Goal: Navigation & Orientation: Understand site structure

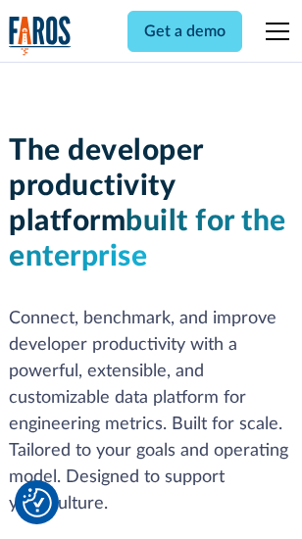
scroll to position [295, 0]
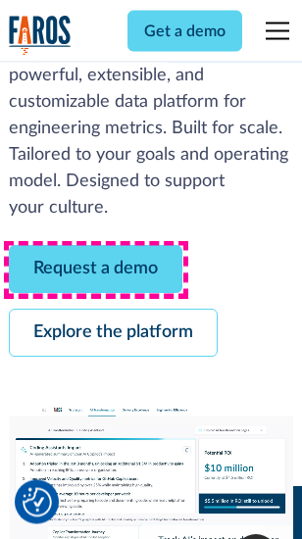
click at [96, 271] on link "Request a demo" at bounding box center [96, 270] width 174 height 48
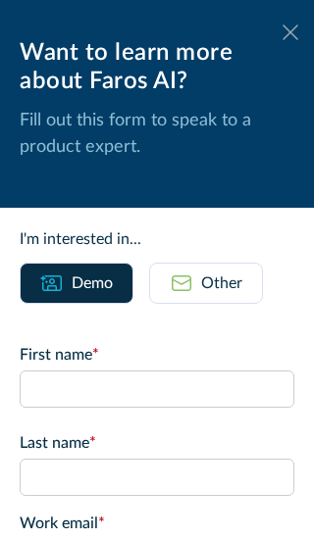
click at [282, 32] on icon at bounding box center [290, 32] width 16 height 15
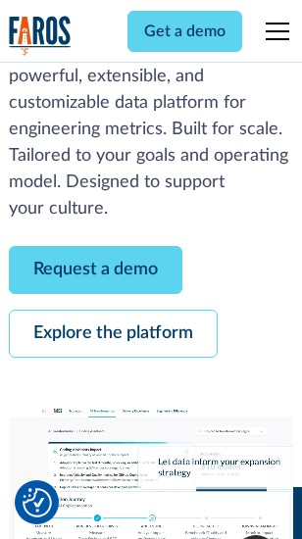
scroll to position [359, 0]
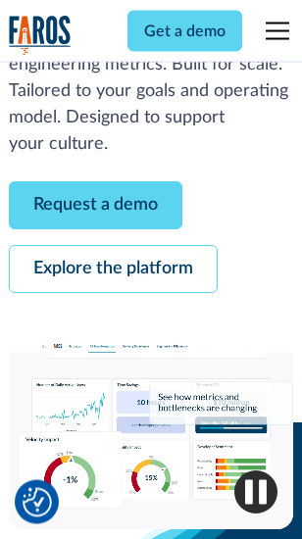
click at [113, 271] on link "Explore the platform" at bounding box center [113, 270] width 209 height 48
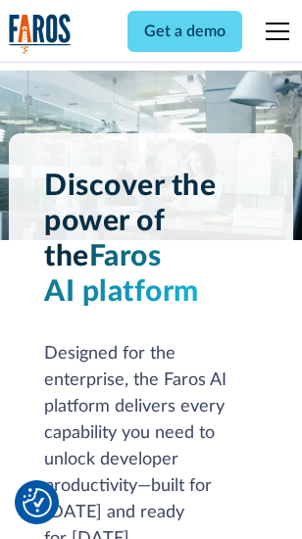
scroll to position [14942, 0]
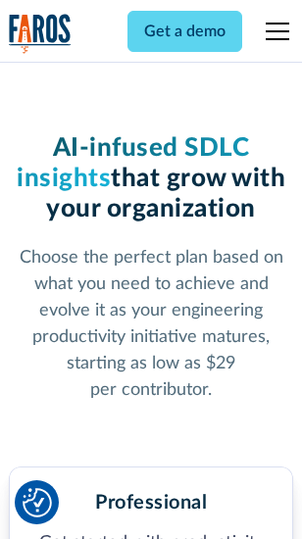
scroll to position [3115, 0]
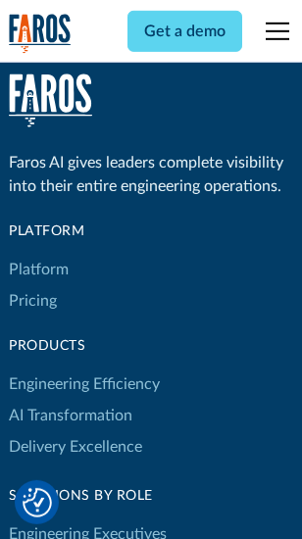
click at [38, 270] on link "Platform" at bounding box center [39, 269] width 60 height 31
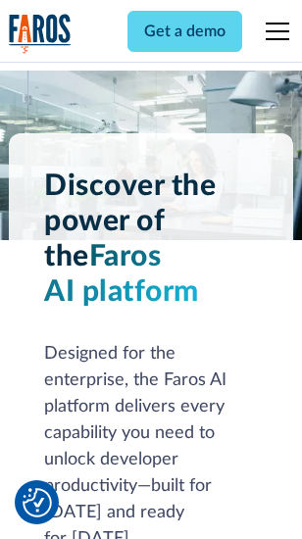
scroll to position [15571, 0]
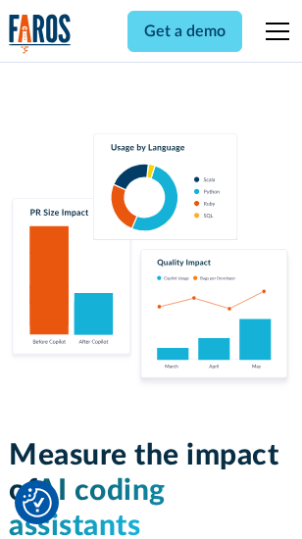
scroll to position [12247, 0]
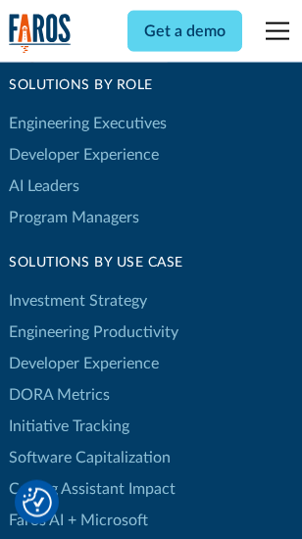
click at [59, 379] on link "DORA Metrics" at bounding box center [59, 394] width 101 height 31
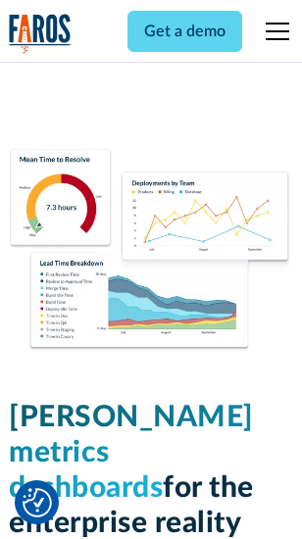
scroll to position [8688, 0]
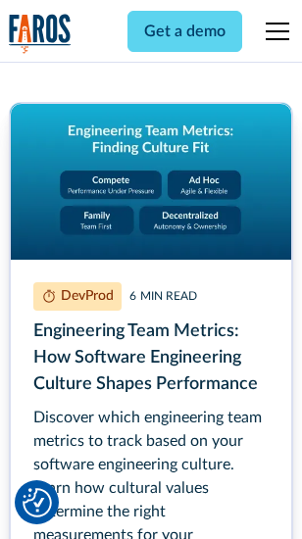
scroll to position [8930, 0]
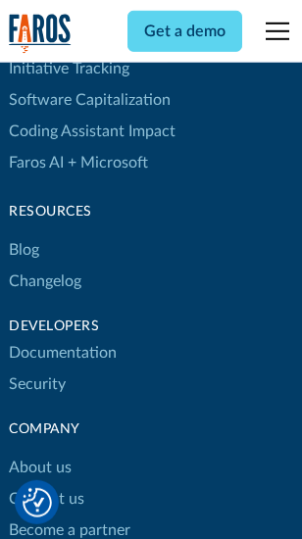
click at [45, 270] on link "Changelog" at bounding box center [45, 281] width 73 height 31
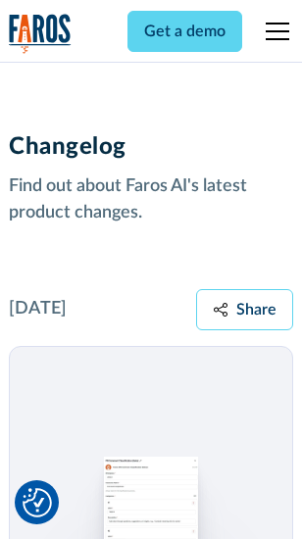
scroll to position [24048, 0]
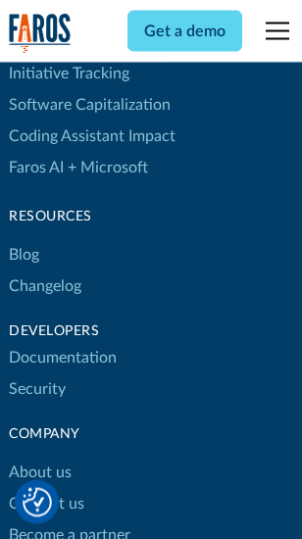
click at [39, 458] on link "About us" at bounding box center [40, 473] width 63 height 31
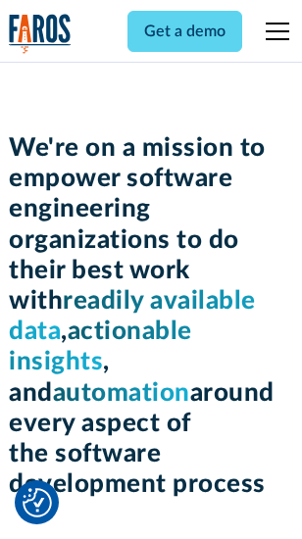
scroll to position [6788, 0]
